Goal: Information Seeking & Learning: Learn about a topic

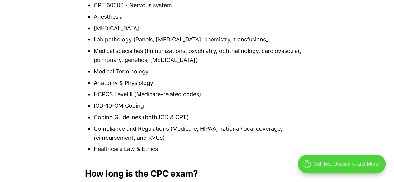
scroll to position [623, 0]
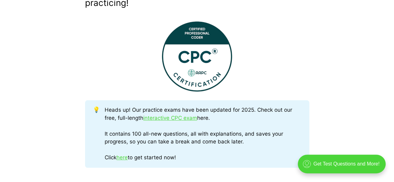
scroll to position [249, 0]
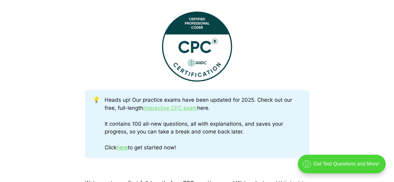
click at [170, 109] on link "interactive CPC exam" at bounding box center [170, 108] width 54 height 6
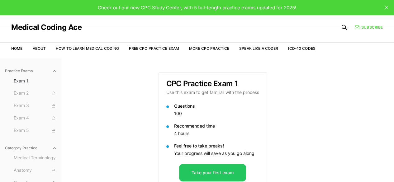
click at [216, 6] on span "Check out our new CPC Study Center, with 5 full-length practice exams updated f…" at bounding box center [197, 8] width 198 height 6
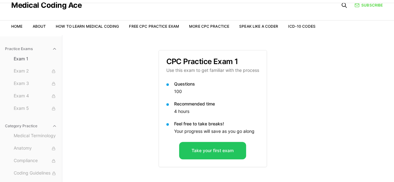
scroll to position [31, 0]
